Goal: Task Accomplishment & Management: Manage account settings

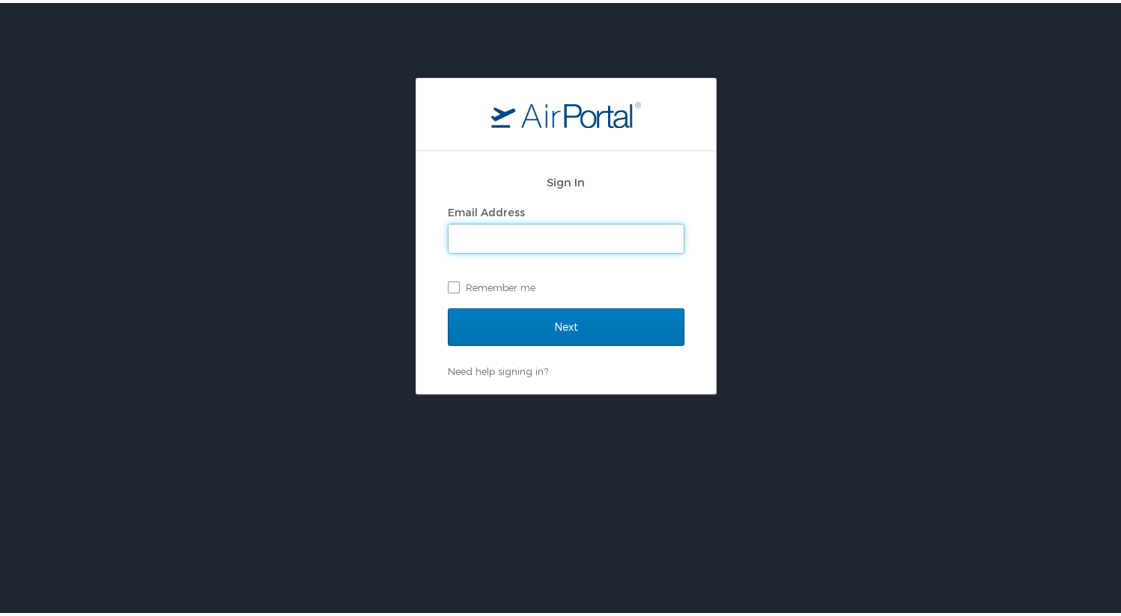
type input "[EMAIL_ADDRESS][DOMAIN_NAME]"
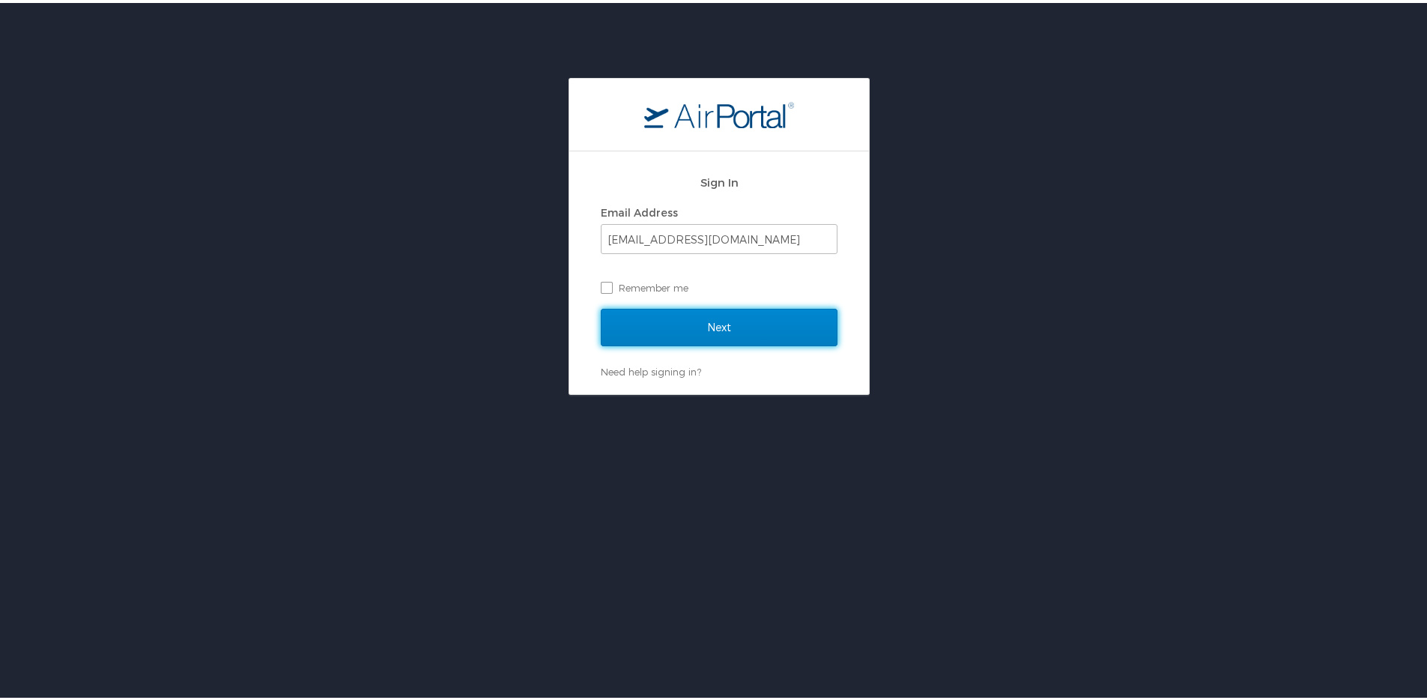
click at [745, 329] on input "Next" at bounding box center [719, 324] width 237 height 37
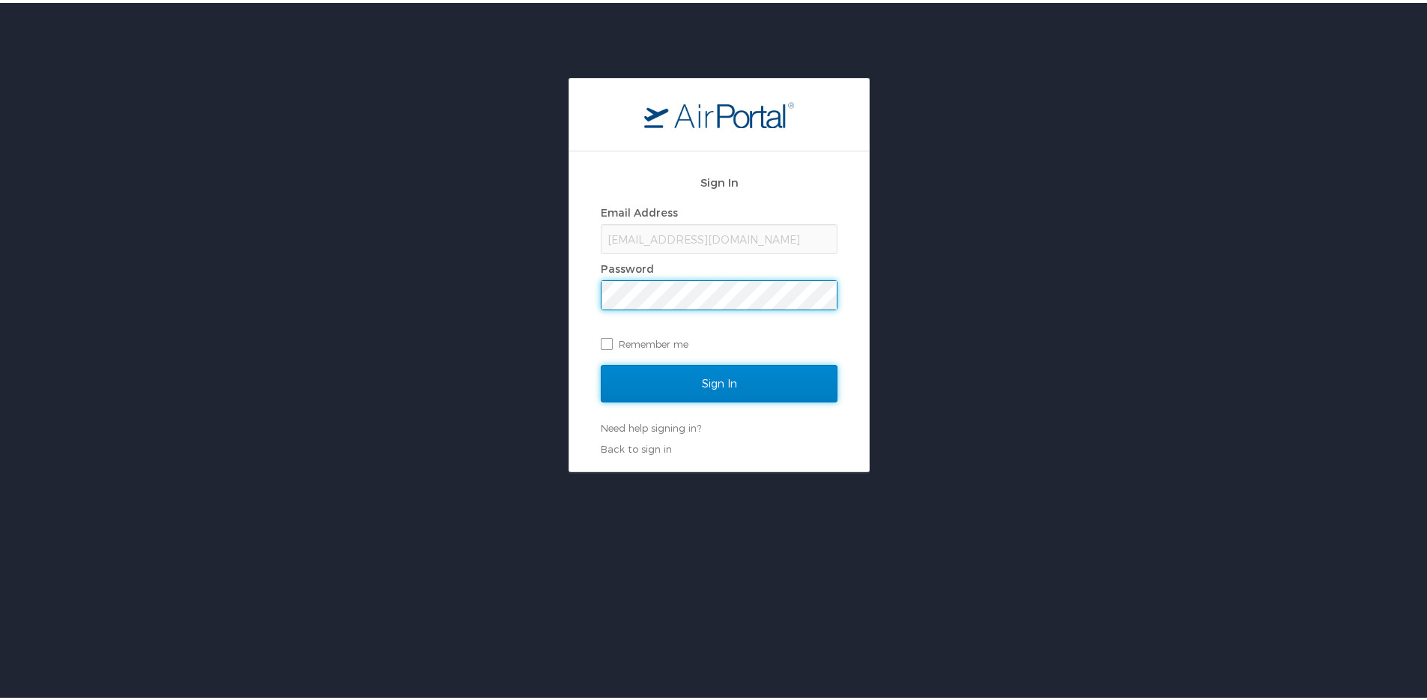
click at [744, 395] on input "Sign In" at bounding box center [719, 380] width 237 height 37
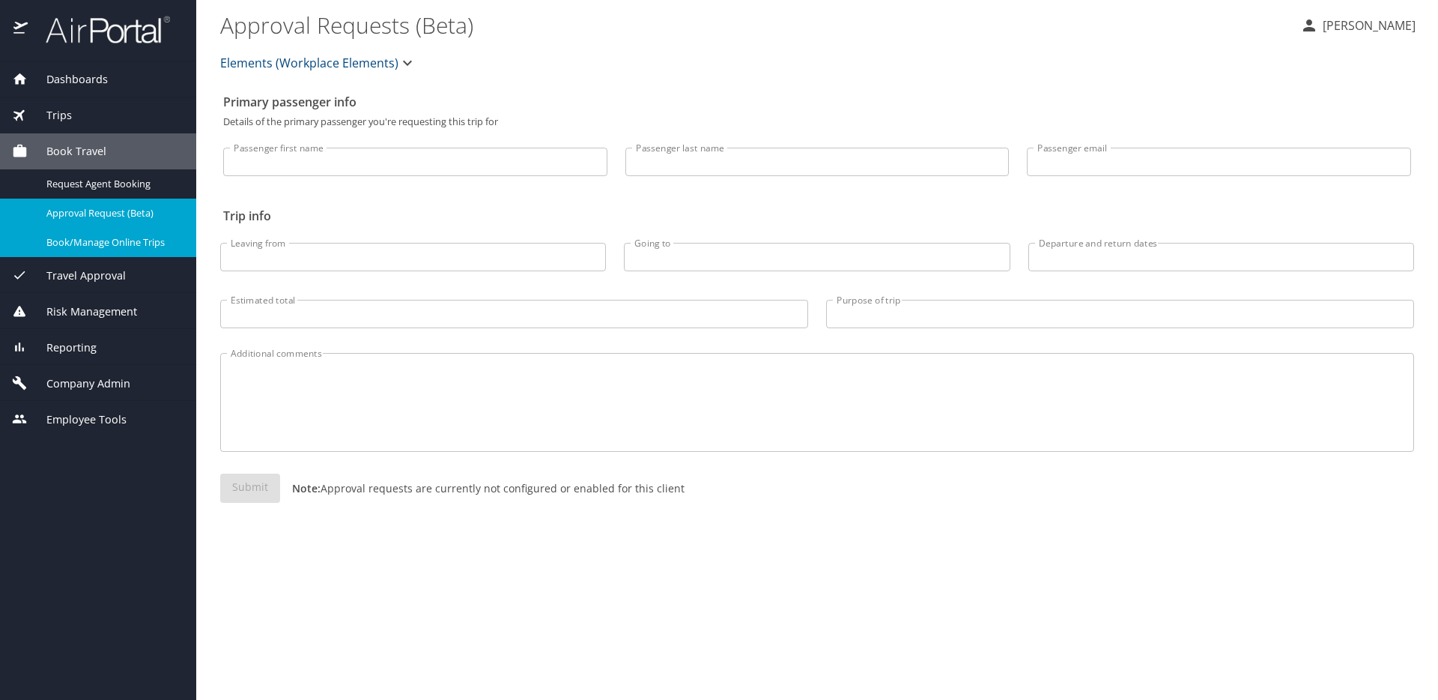
click at [103, 238] on span "Book/Manage Online Trips" at bounding box center [112, 242] width 132 height 14
click at [111, 246] on span "Book/Manage Online Trips" at bounding box center [112, 242] width 132 height 14
click at [106, 279] on span "Travel Approval" at bounding box center [77, 275] width 98 height 16
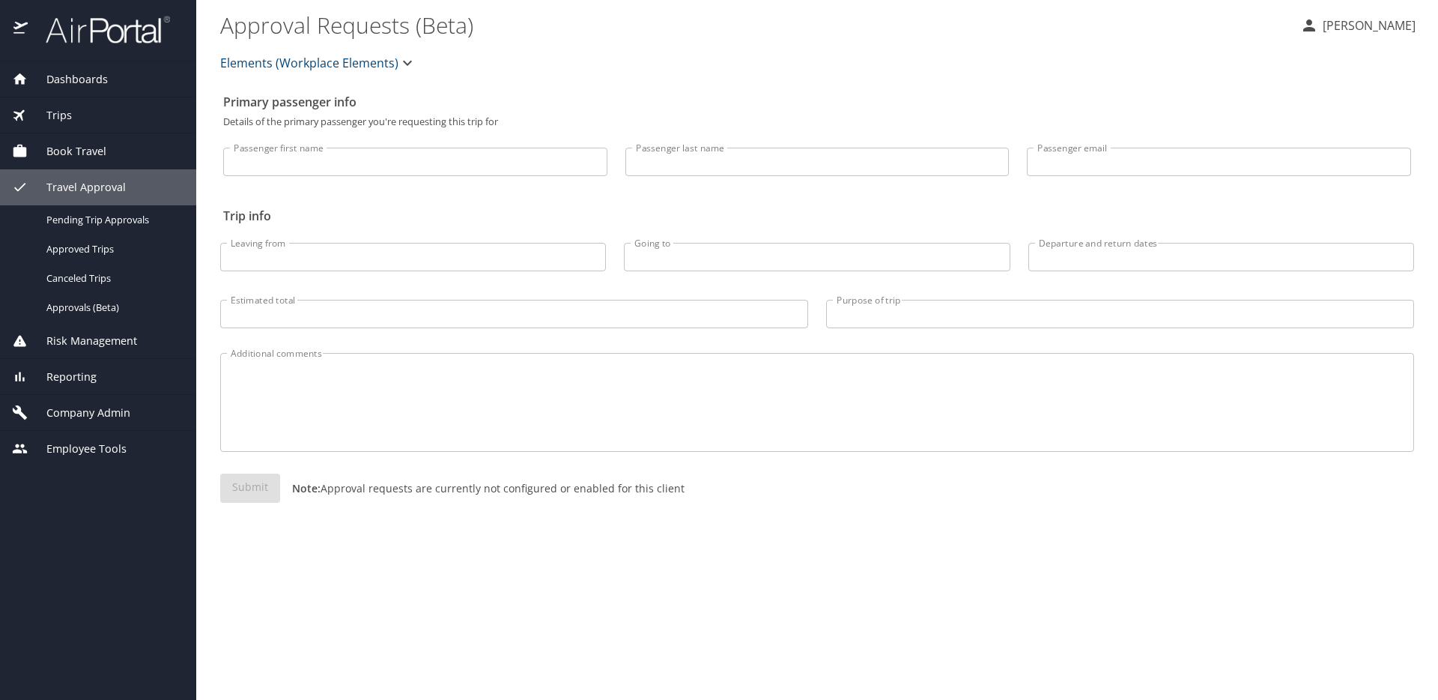
click at [81, 130] on div "Trips" at bounding box center [98, 115] width 196 height 36
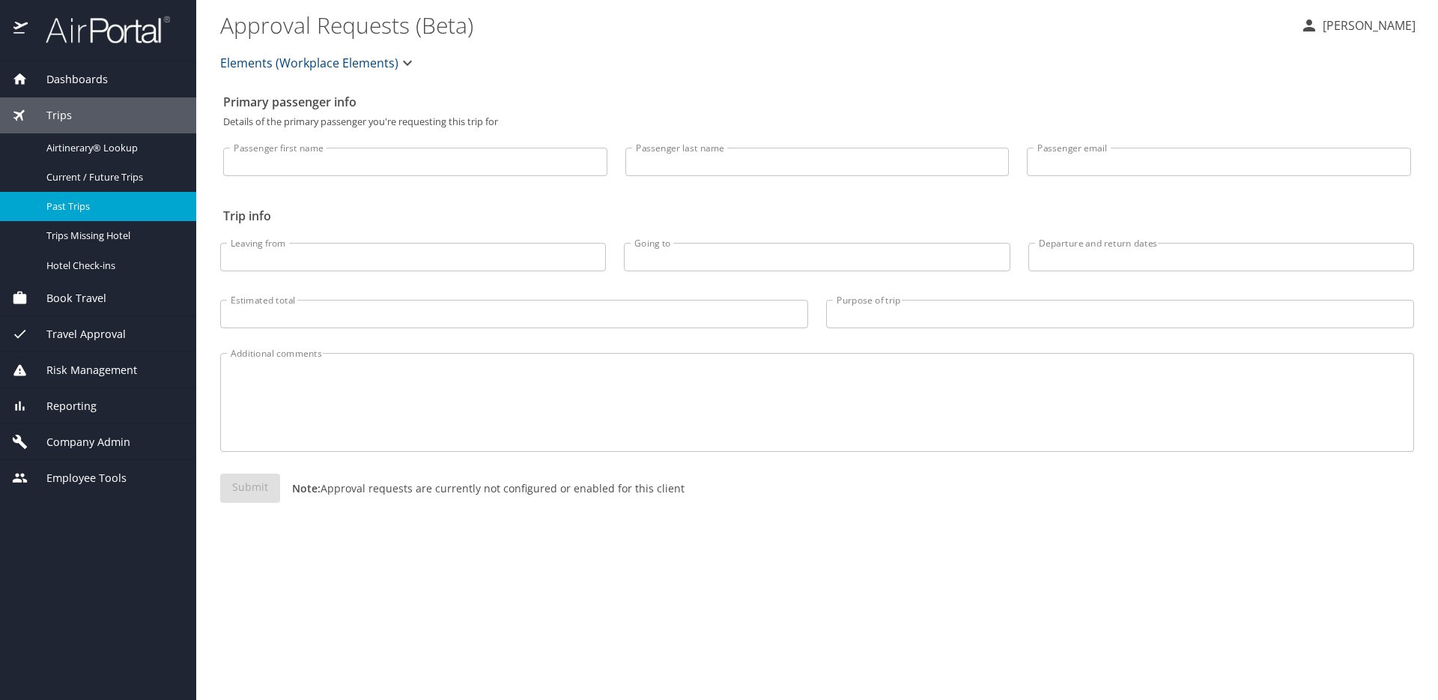
click at [94, 204] on span "Past Trips" at bounding box center [112, 206] width 132 height 14
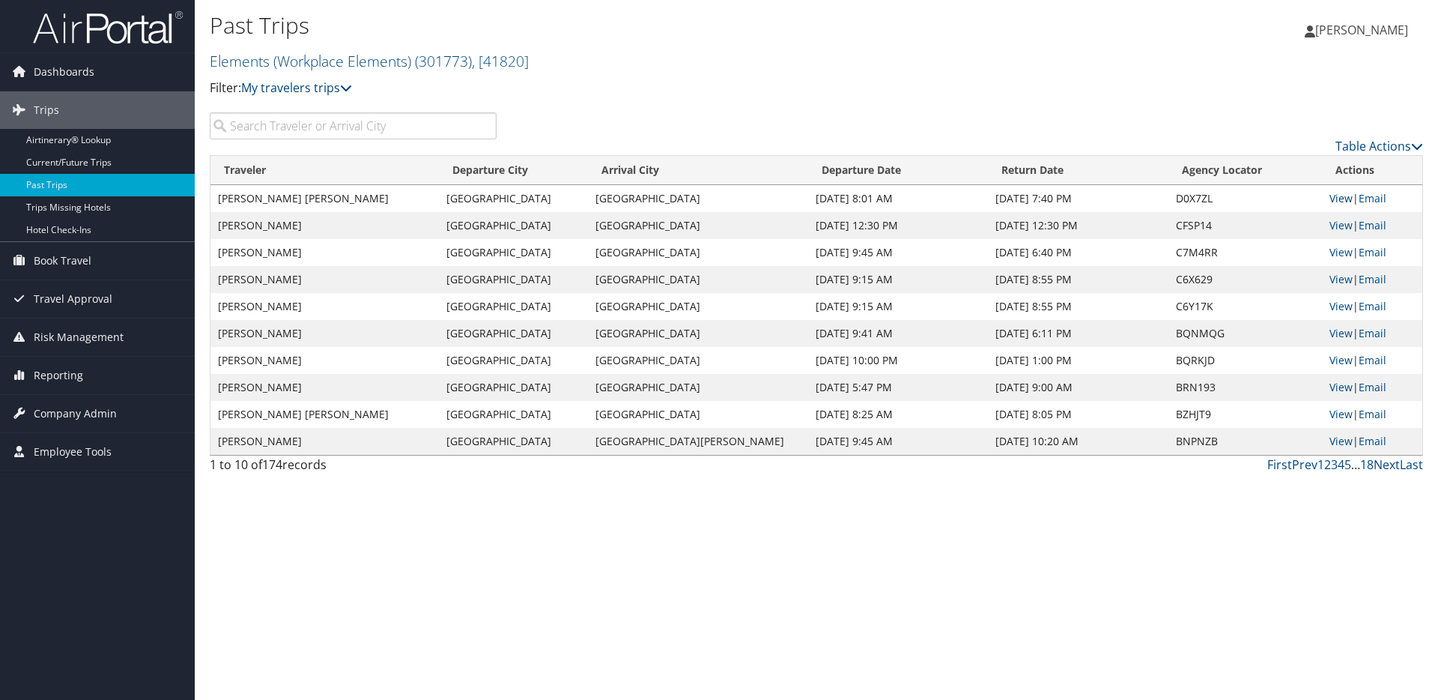
click at [1338, 200] on link "View" at bounding box center [1340, 198] width 23 height 14
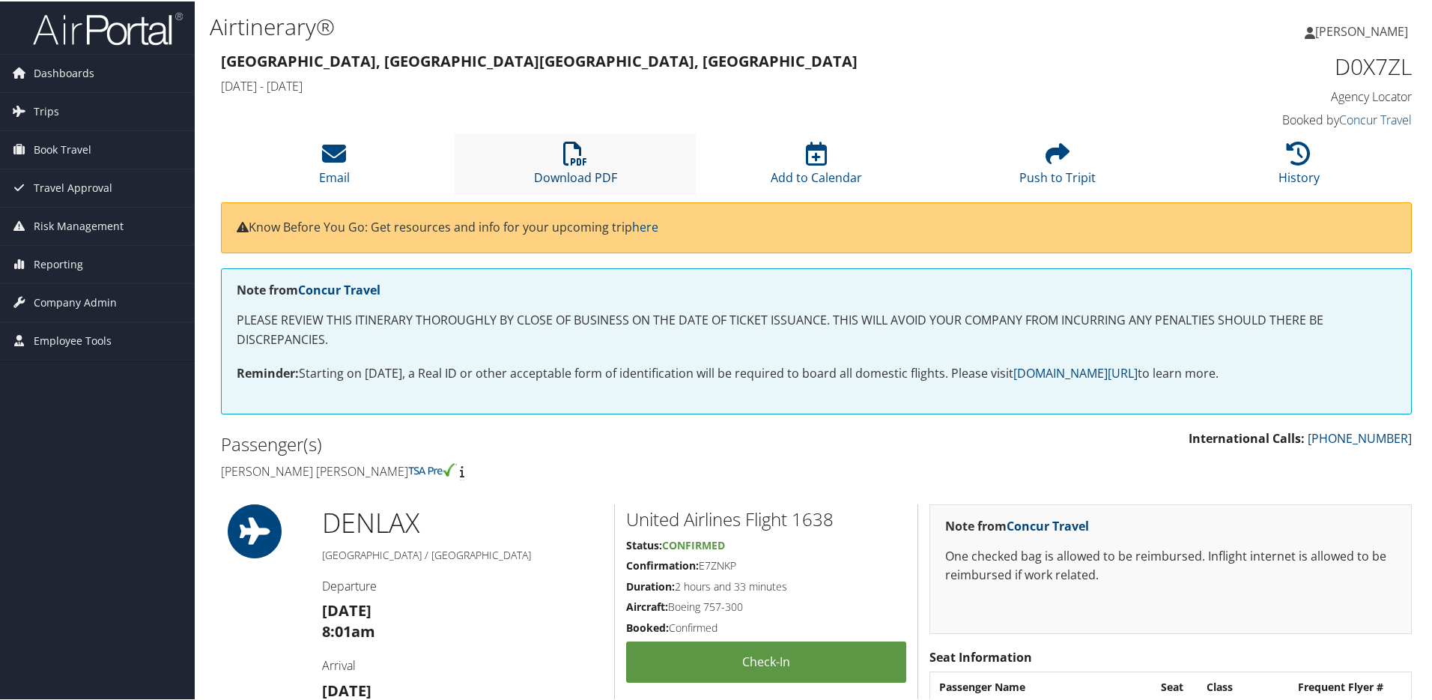
click at [580, 160] on icon at bounding box center [575, 152] width 24 height 24
